Goal: Task Accomplishment & Management: Manage account settings

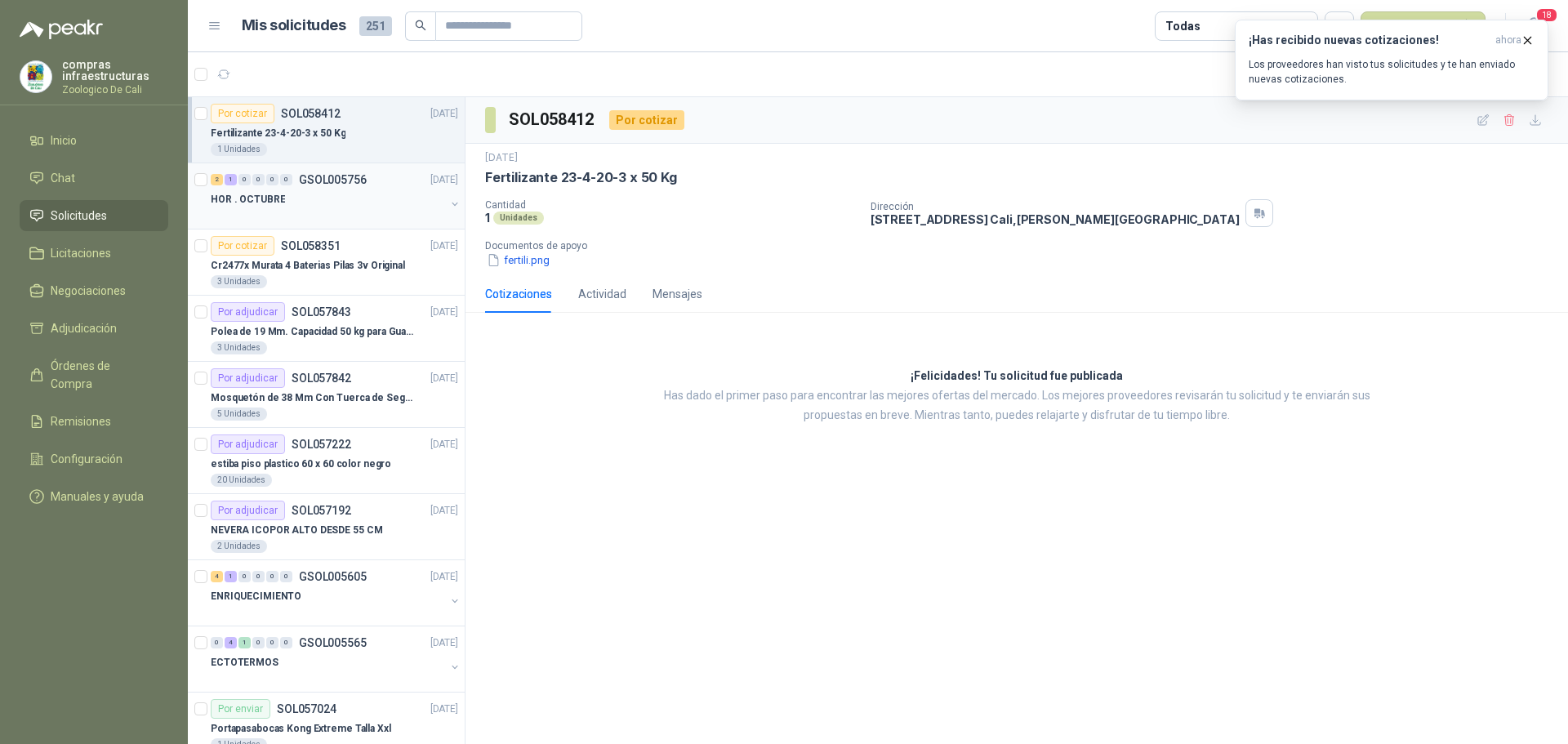
click at [273, 204] on p "HOR . OCTUBRE" at bounding box center [248, 199] width 74 height 16
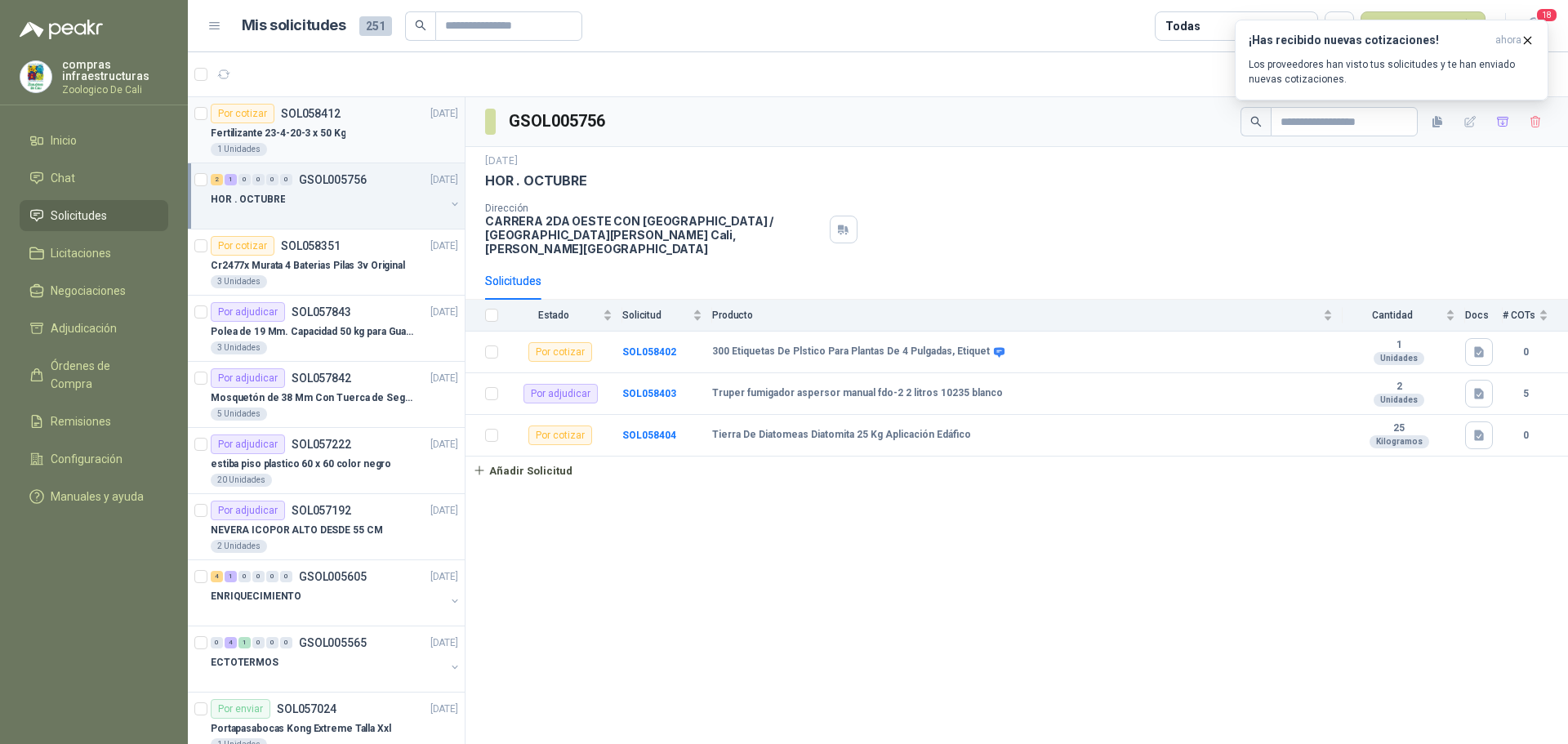
click at [303, 132] on p "Fertilizante 23-4-20-3 x 50 Kg" at bounding box center [278, 133] width 134 height 16
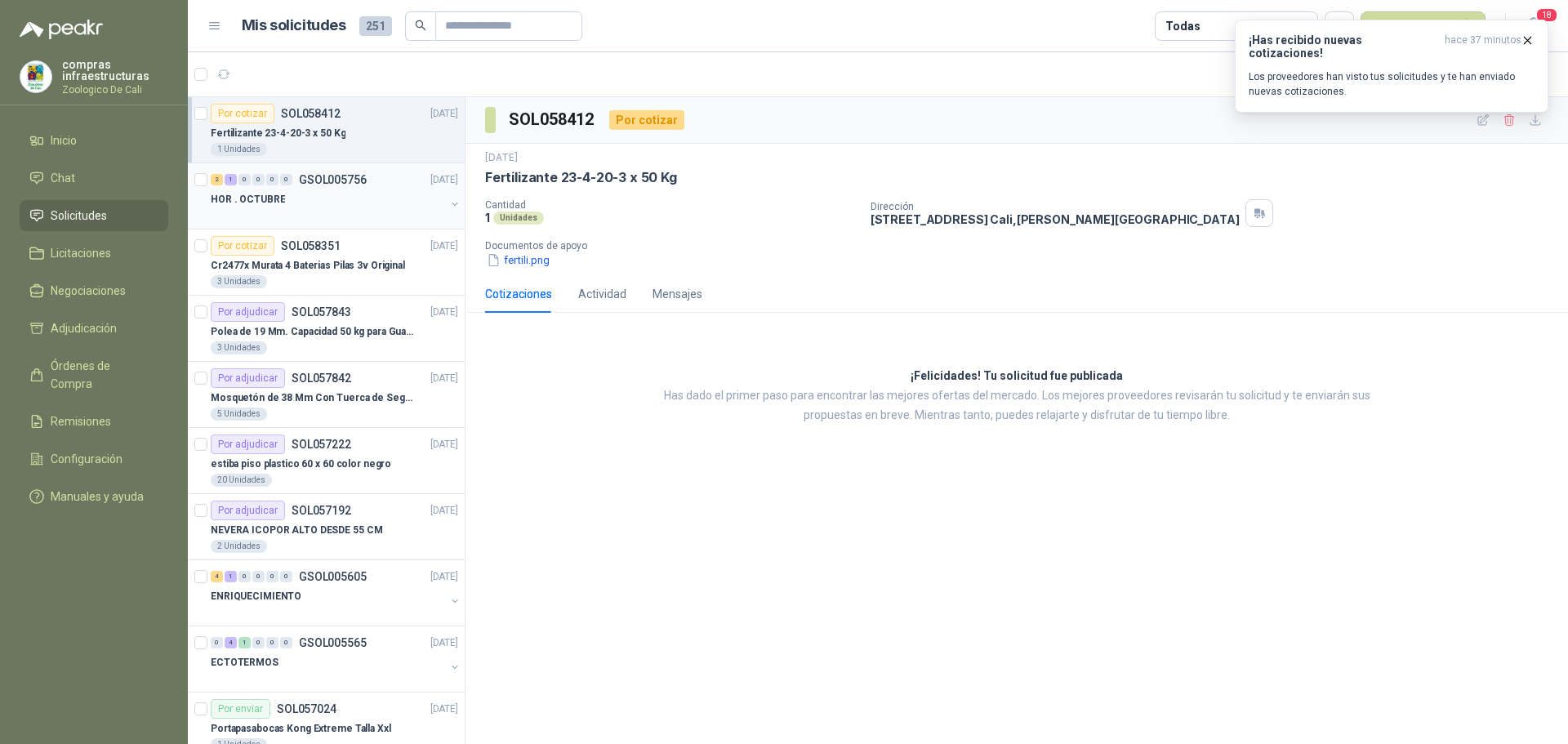
click at [346, 206] on div "HOR . OCTUBRE" at bounding box center [328, 198] width 235 height 19
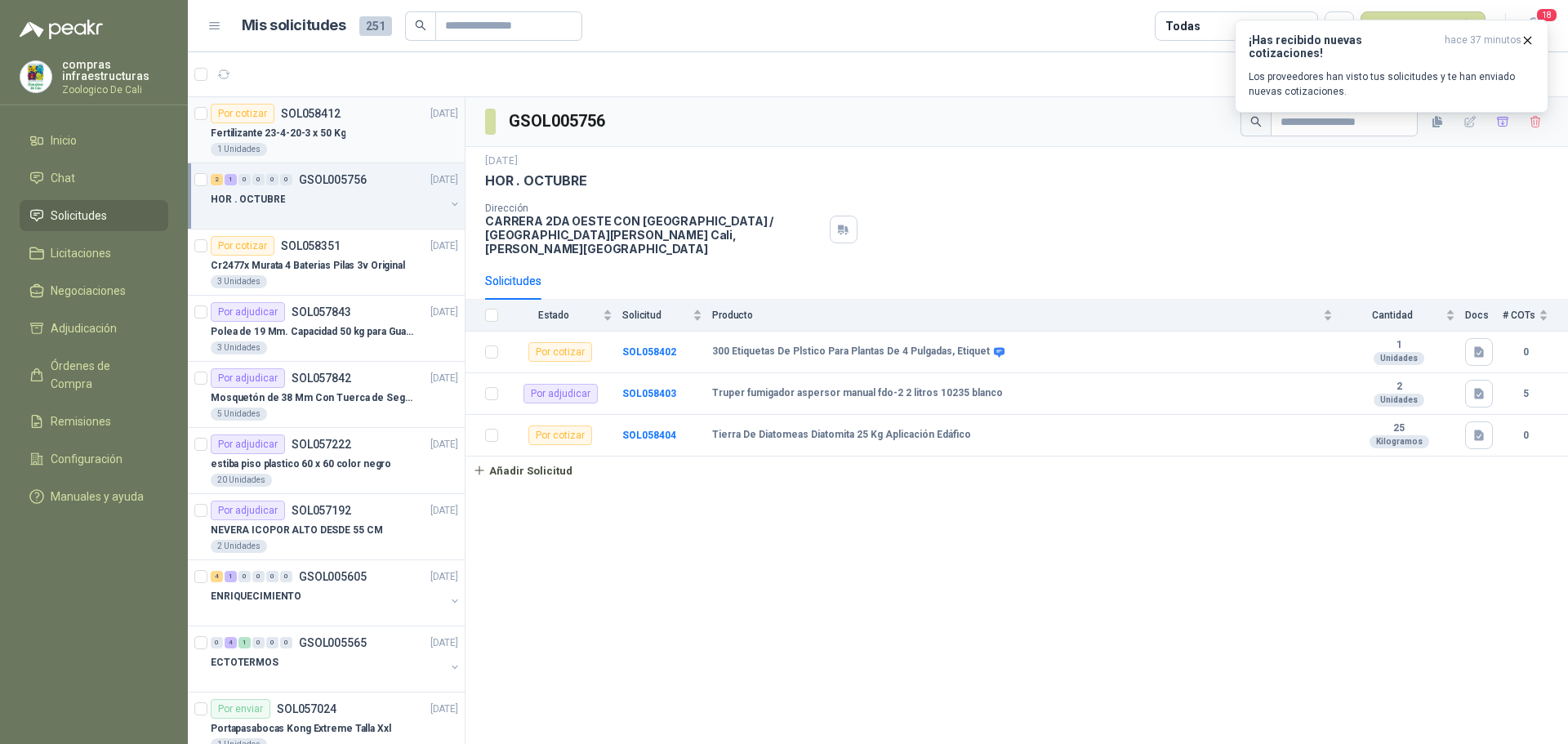
click at [329, 122] on div "Por cotizar SOL058412" at bounding box center [276, 113] width 130 height 19
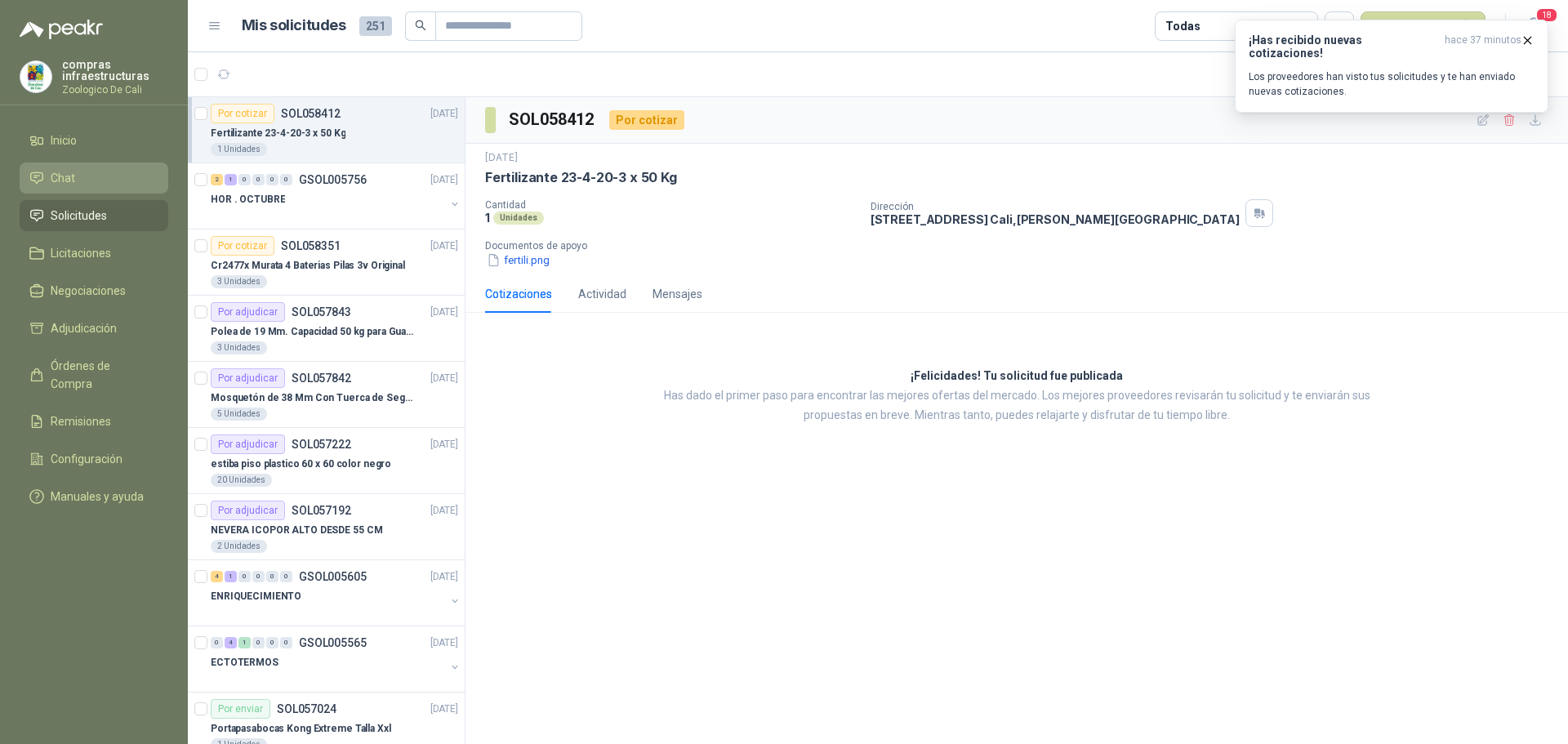
click at [105, 188] on link "Chat" at bounding box center [93, 178] width 149 height 31
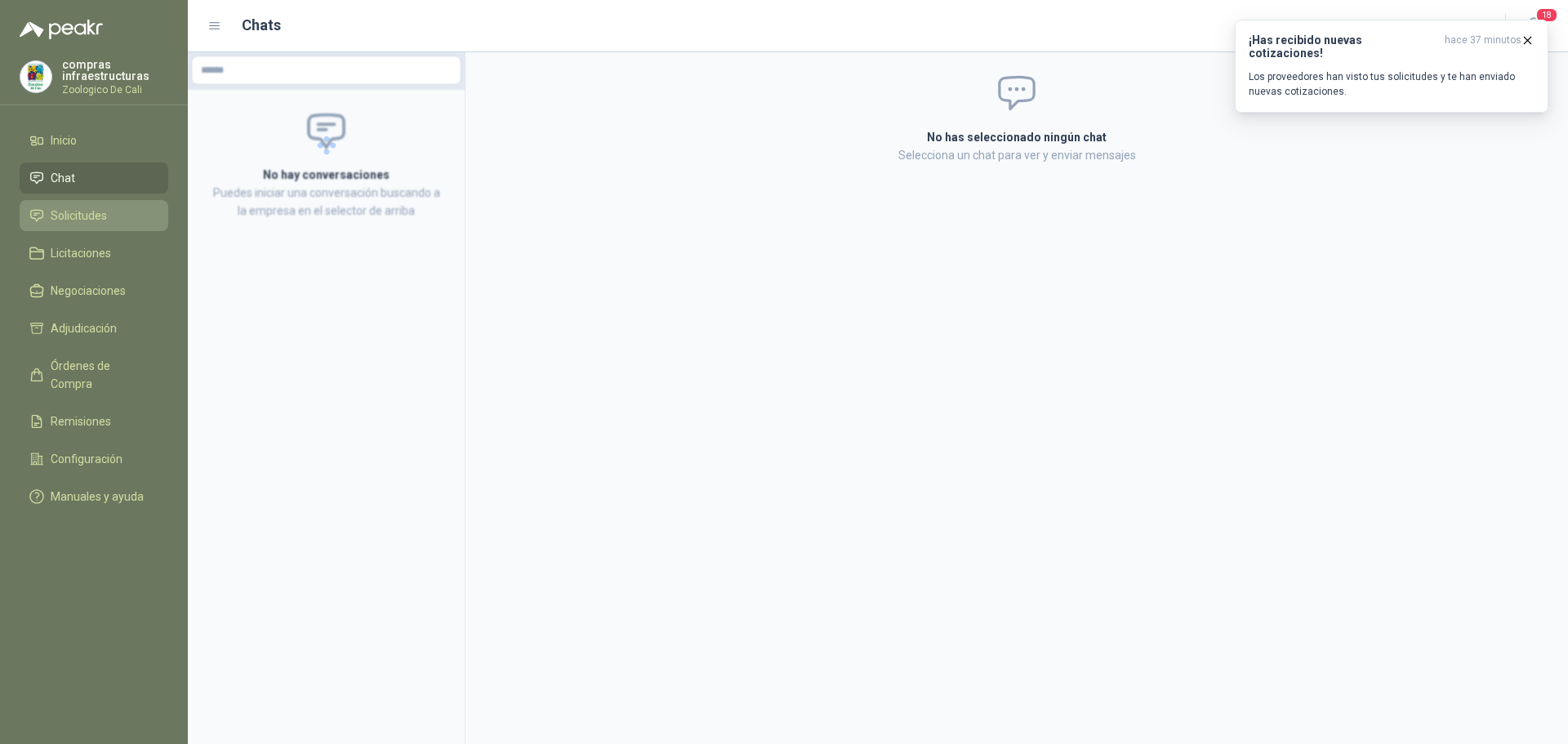
click at [118, 220] on li "Solicitudes" at bounding box center [93, 216] width 129 height 18
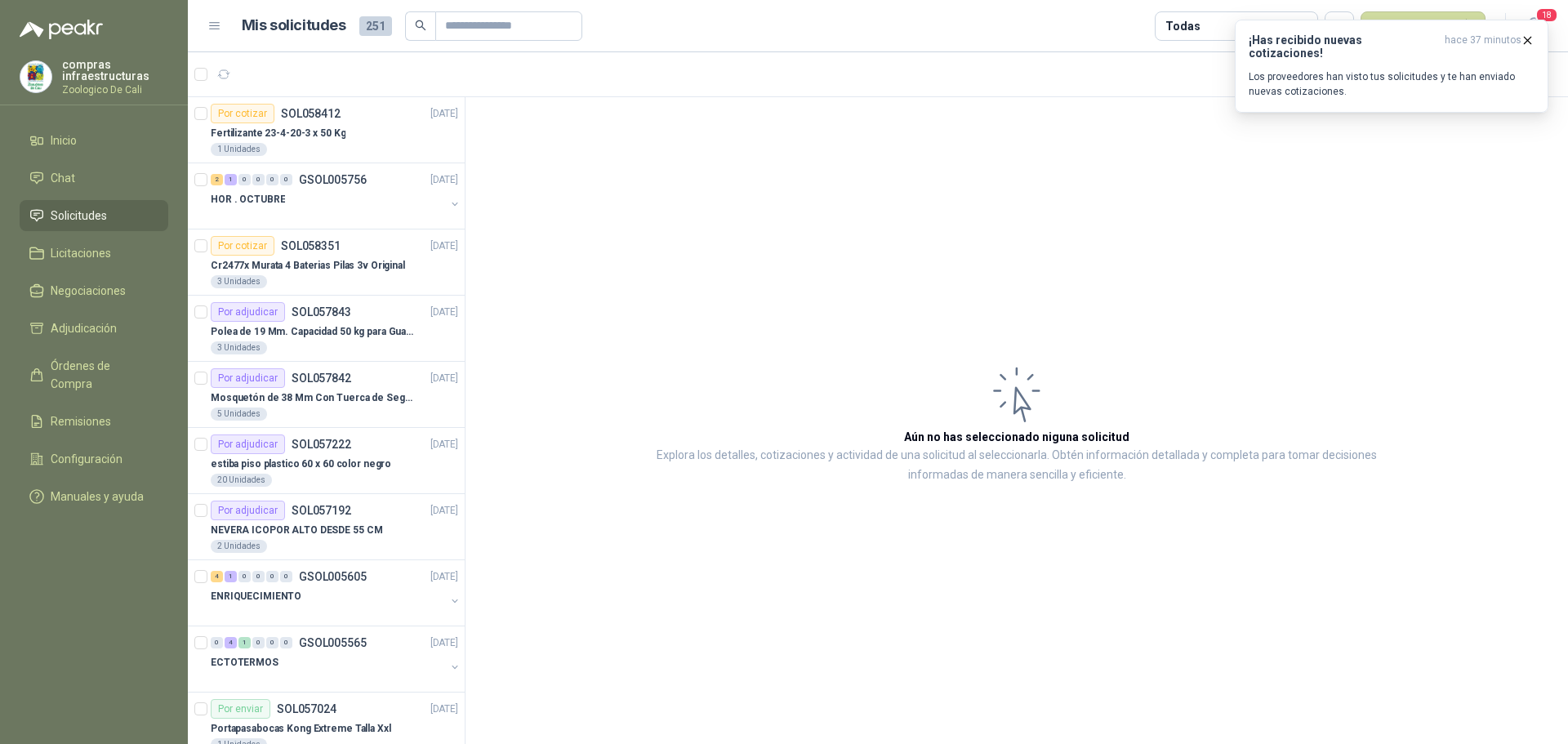
click at [152, 215] on li "Solicitudes" at bounding box center [93, 216] width 129 height 18
click at [113, 151] on link "Inicio" at bounding box center [93, 141] width 149 height 31
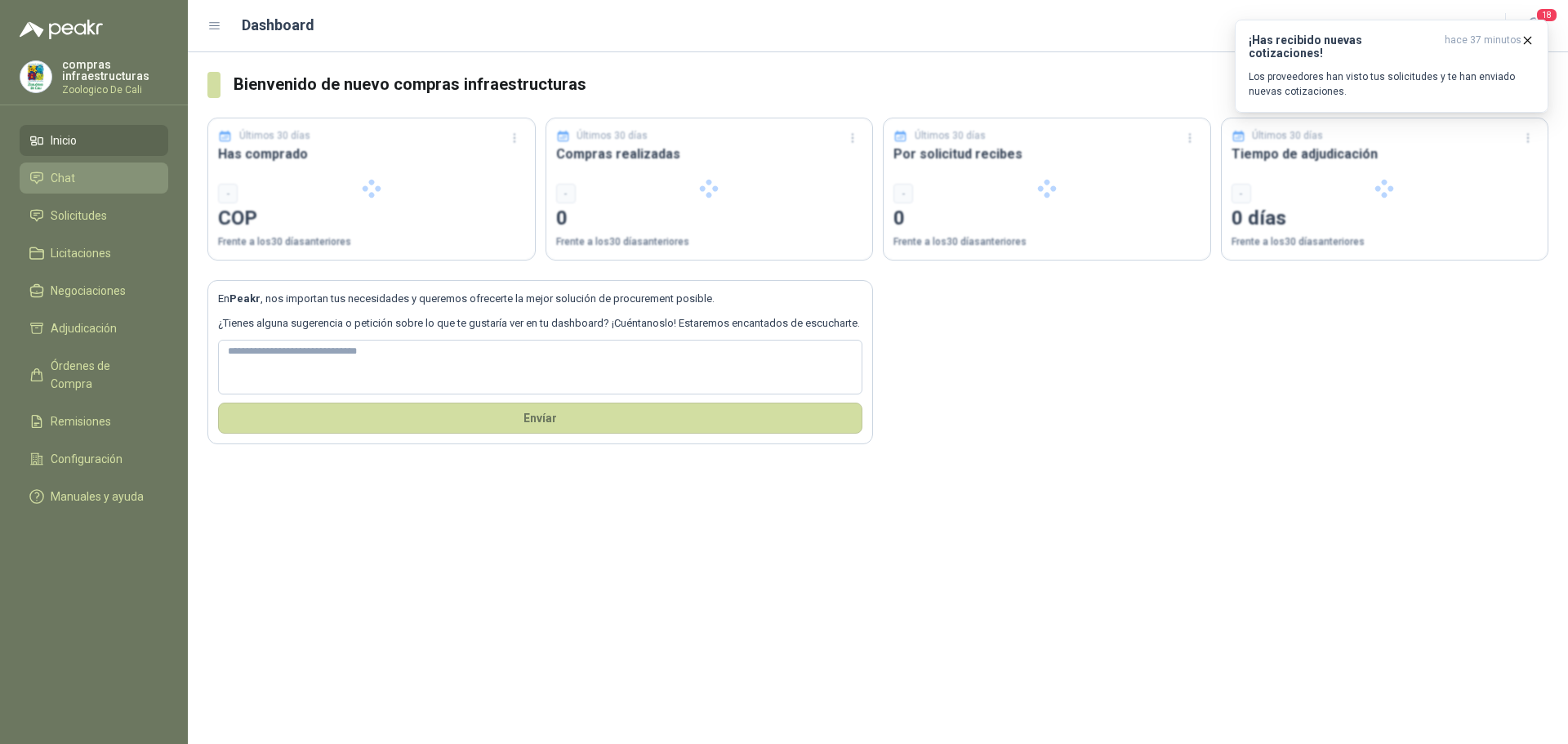
click at [90, 187] on link "Chat" at bounding box center [93, 178] width 149 height 31
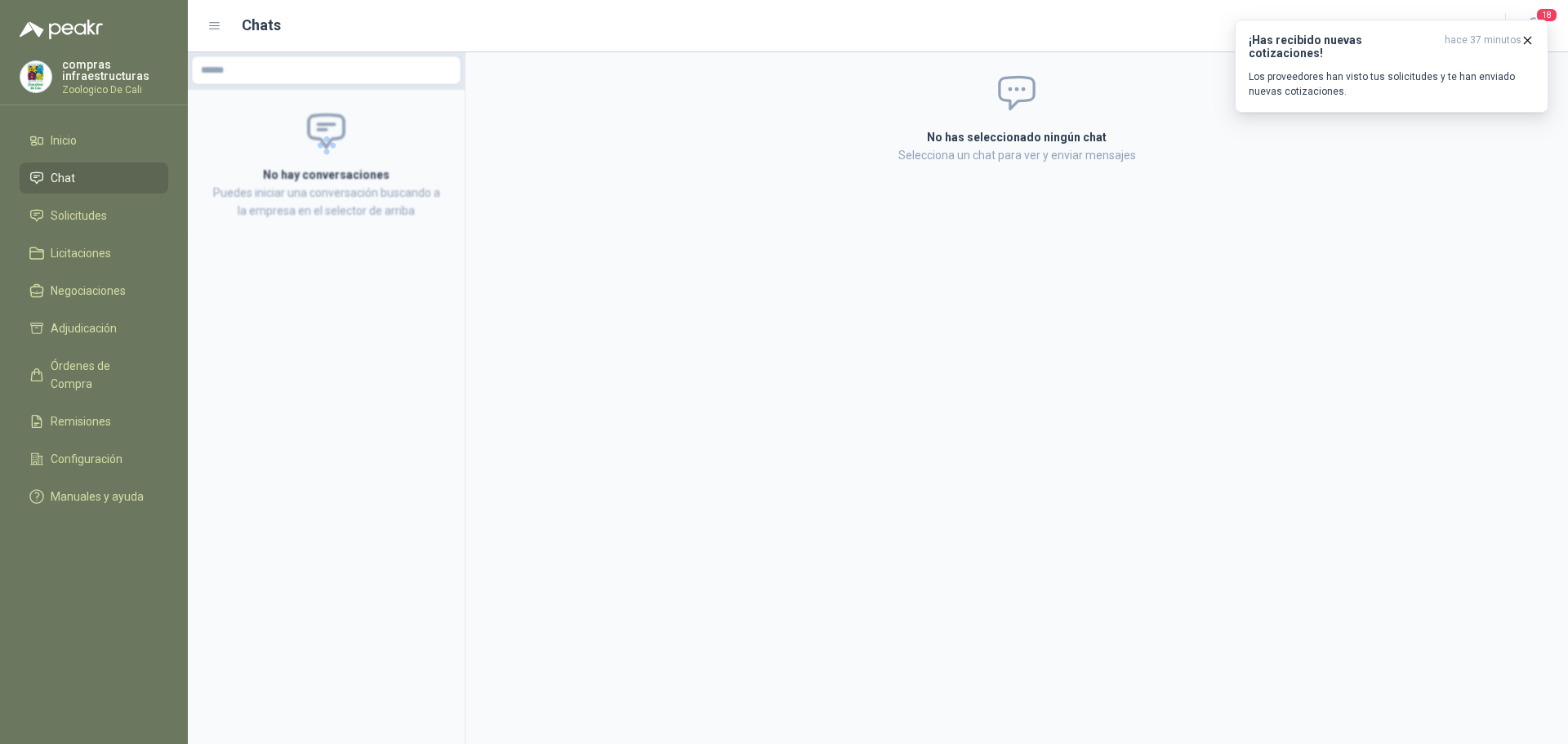
click at [90, 196] on ul "Inicio Chat Solicitudes Licitaciones Negociaciones Adjudicación Órdenes de Comp…" at bounding box center [94, 322] width 188 height 394
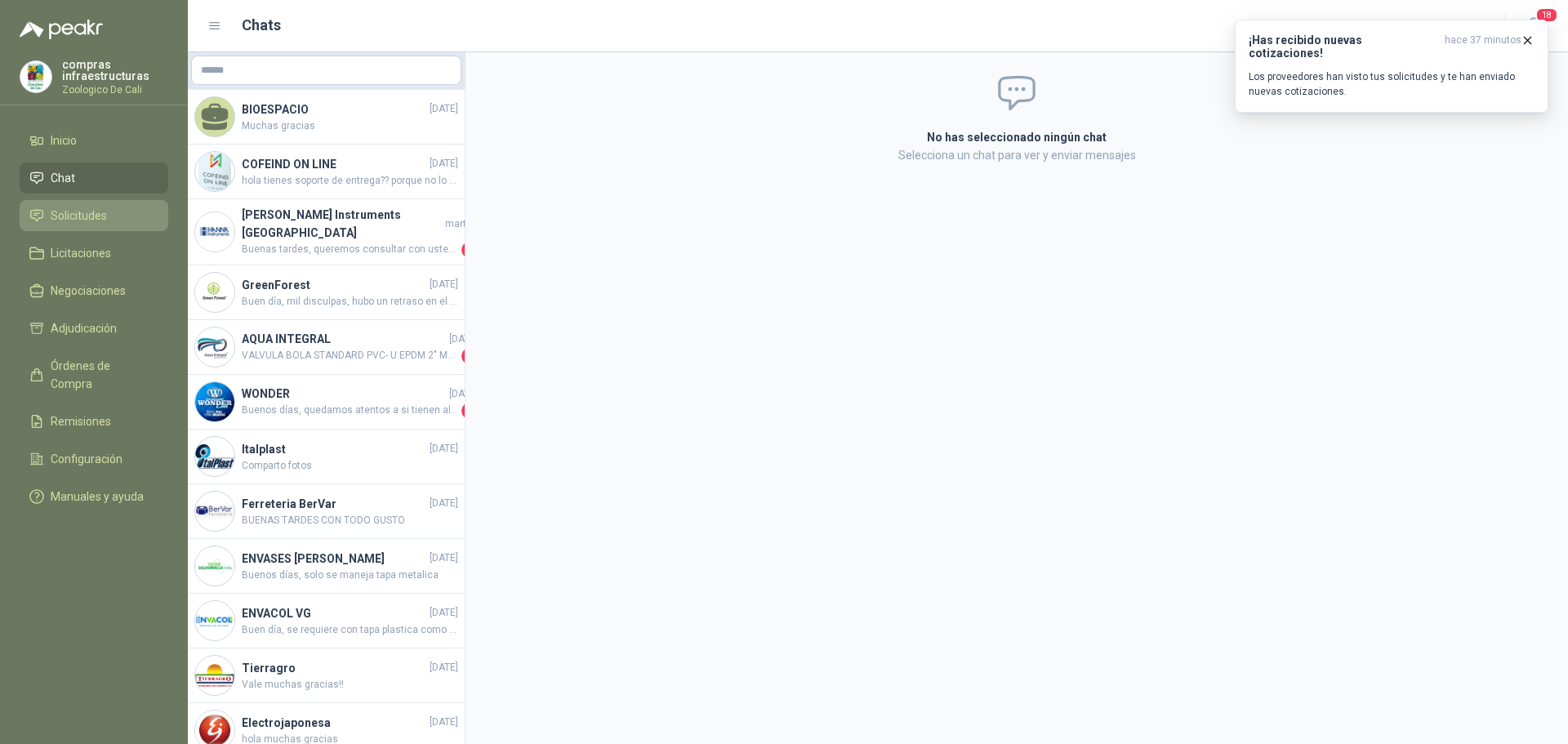
click at [89, 213] on span "Solicitudes" at bounding box center [79, 216] width 57 height 18
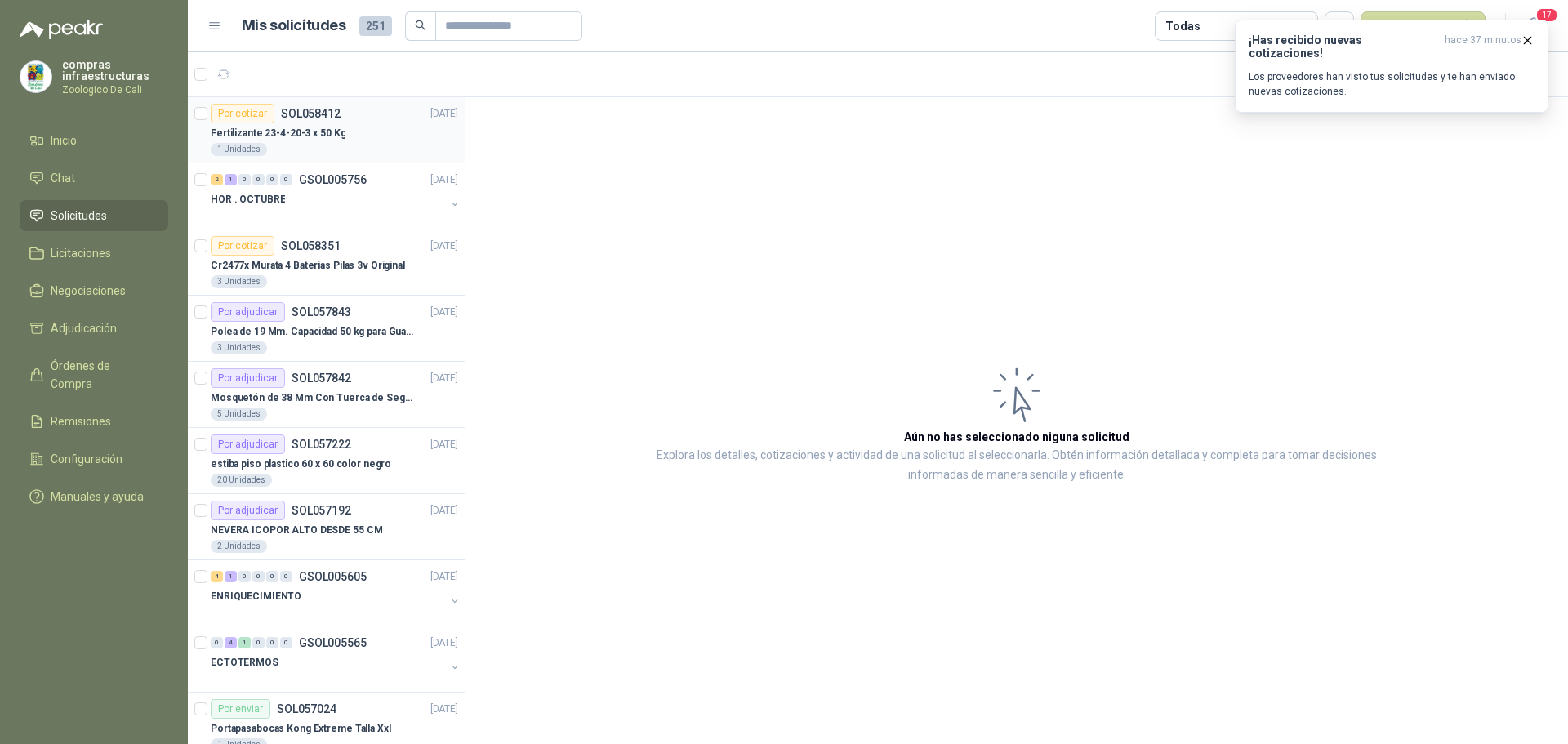
click at [297, 121] on div "Por cotizar SOL058412" at bounding box center [276, 113] width 130 height 19
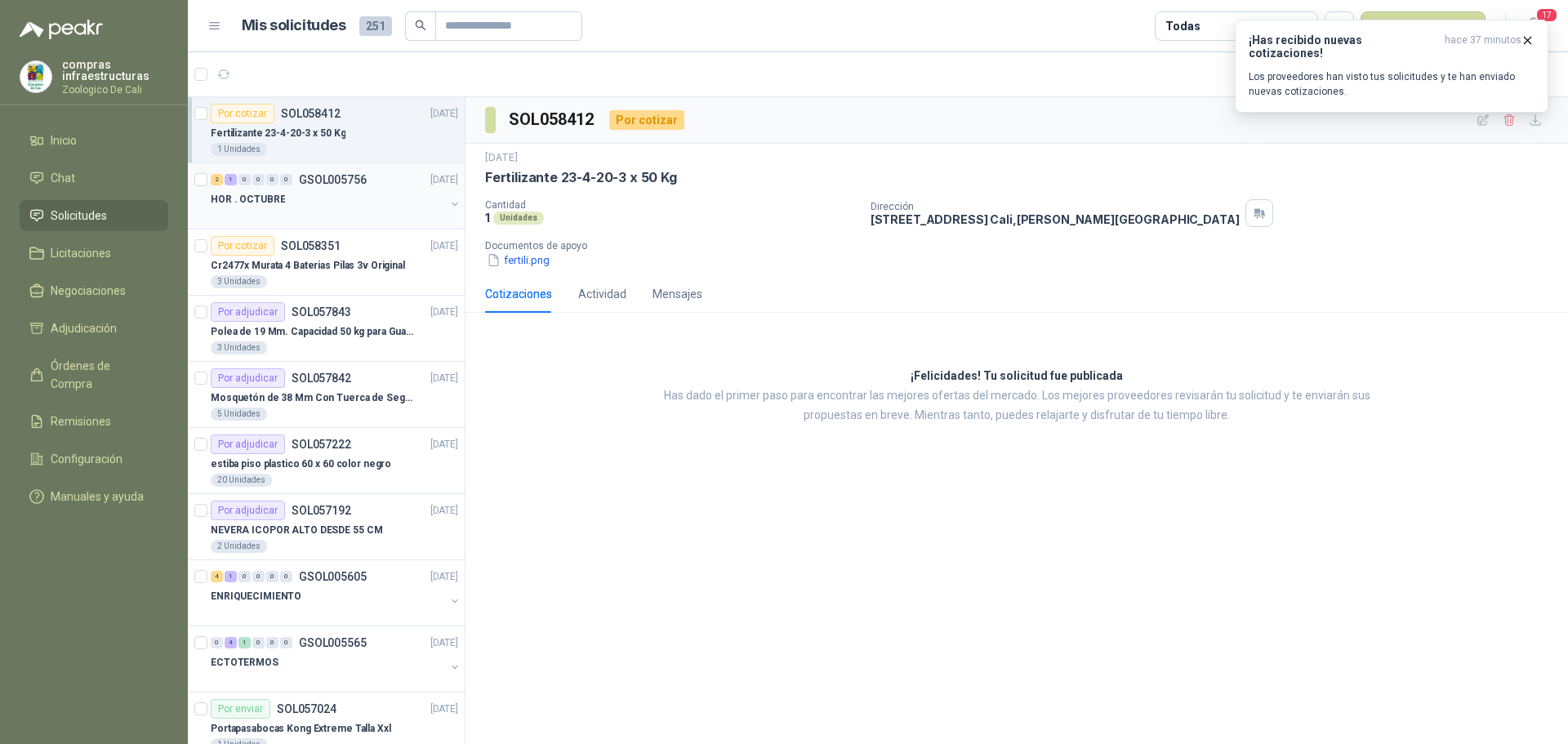
click at [320, 212] on div at bounding box center [328, 216] width 235 height 13
